Goal: Task Accomplishment & Management: Manage account settings

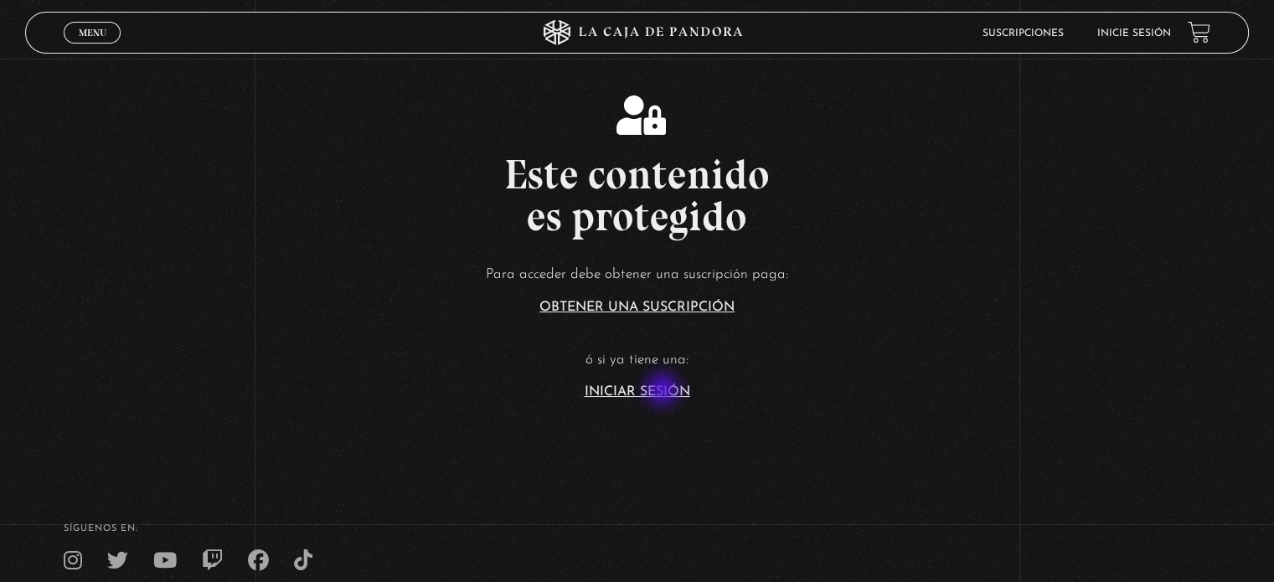
click at [664, 391] on link "Iniciar Sesión" at bounding box center [638, 391] width 106 height 13
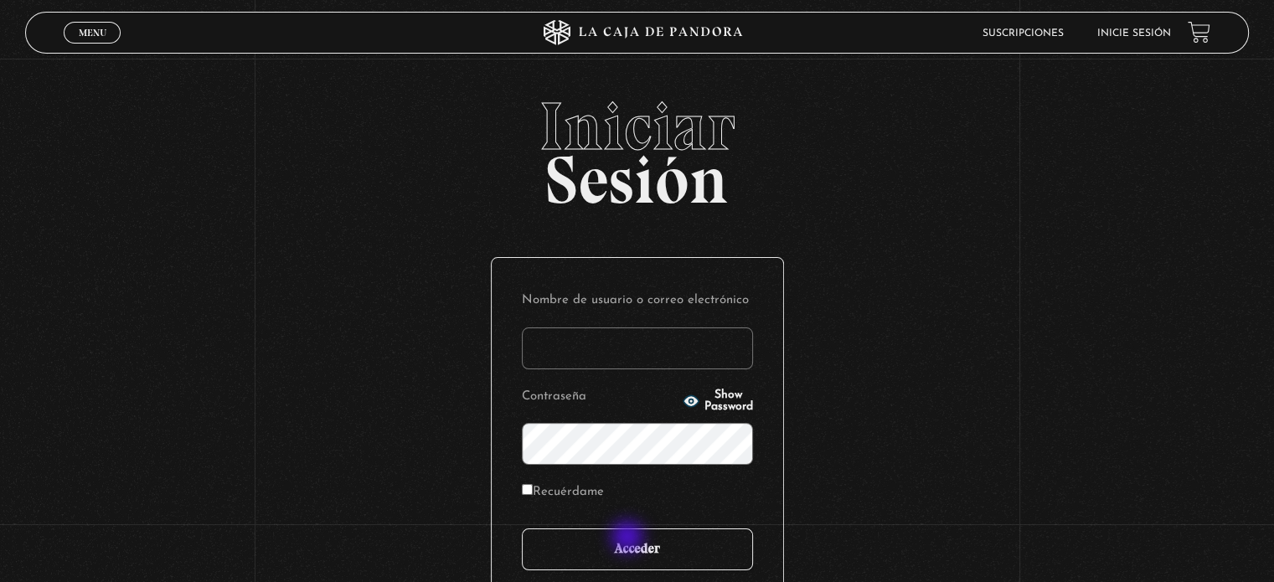
type input "tere_kiara@hotmail.com"
click at [631, 539] on input "Acceder" at bounding box center [637, 550] width 231 height 42
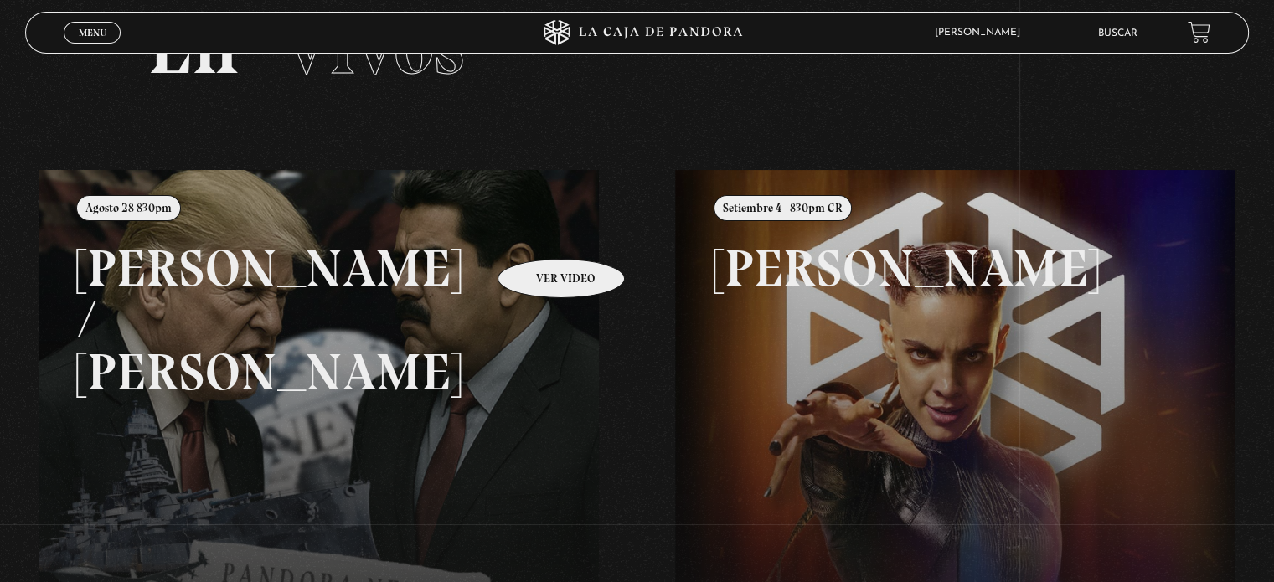
scroll to position [84, 0]
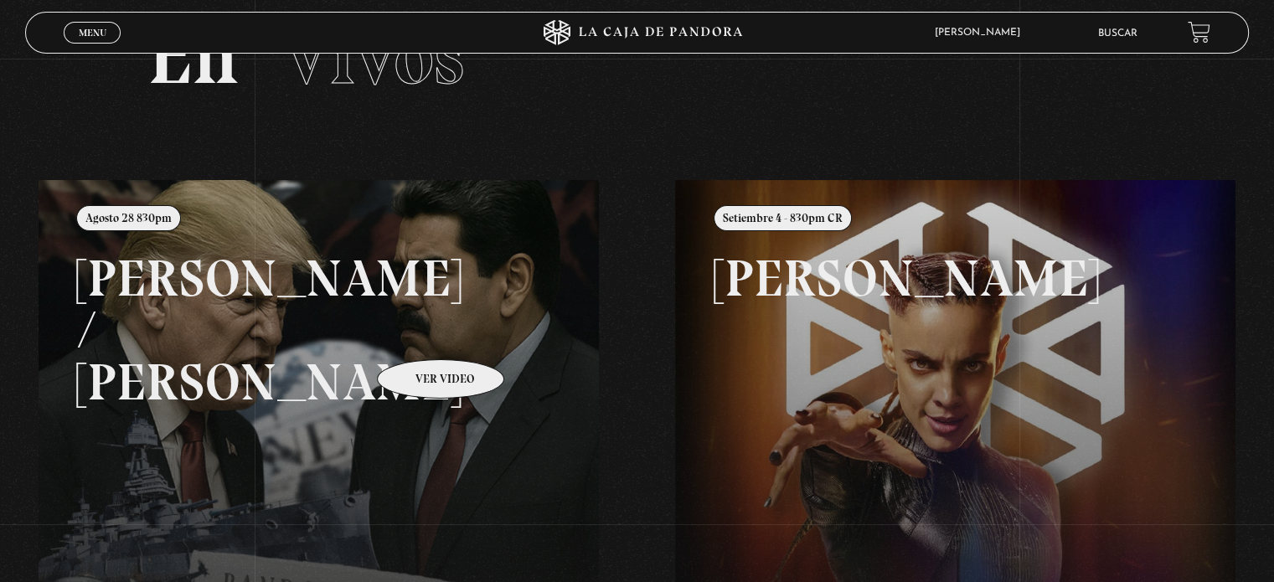
click at [419, 334] on link at bounding box center [676, 471] width 1274 height 582
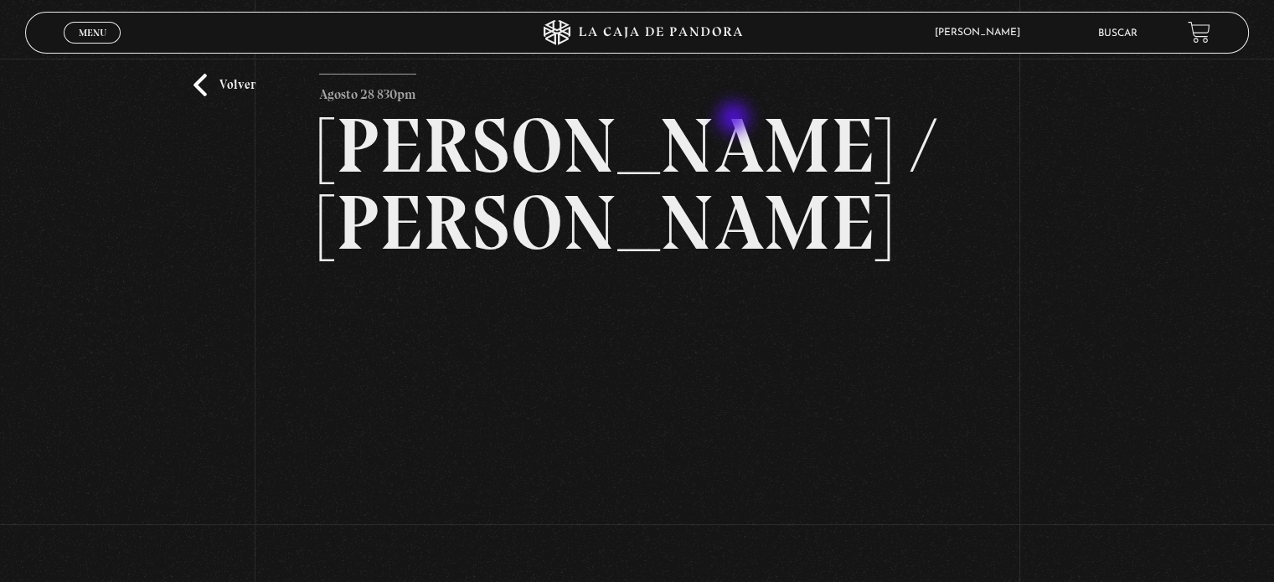
scroll to position [84, 0]
